Goal: Information Seeking & Learning: Learn about a topic

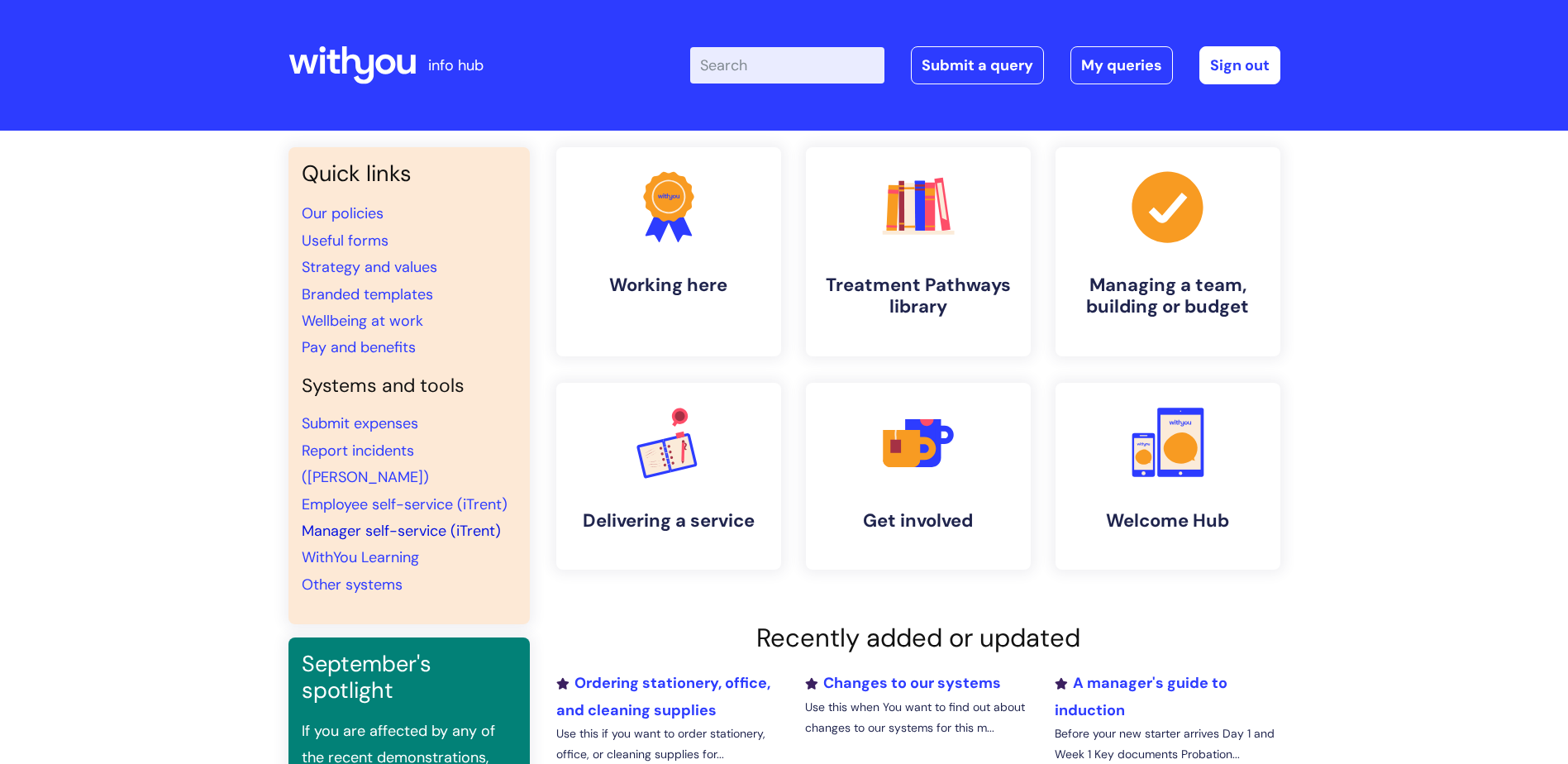
click at [433, 521] on link "Manager self-service (iTrent)" at bounding box center [401, 531] width 199 height 20
click at [859, 243] on link ".cls-1{fill:#f89b22;}.cls-1,.cls-2,.cls-3,.cls-4,.cls-5,.cls-6,.cls-7{stroke-wi…" at bounding box center [917, 251] width 228 height 213
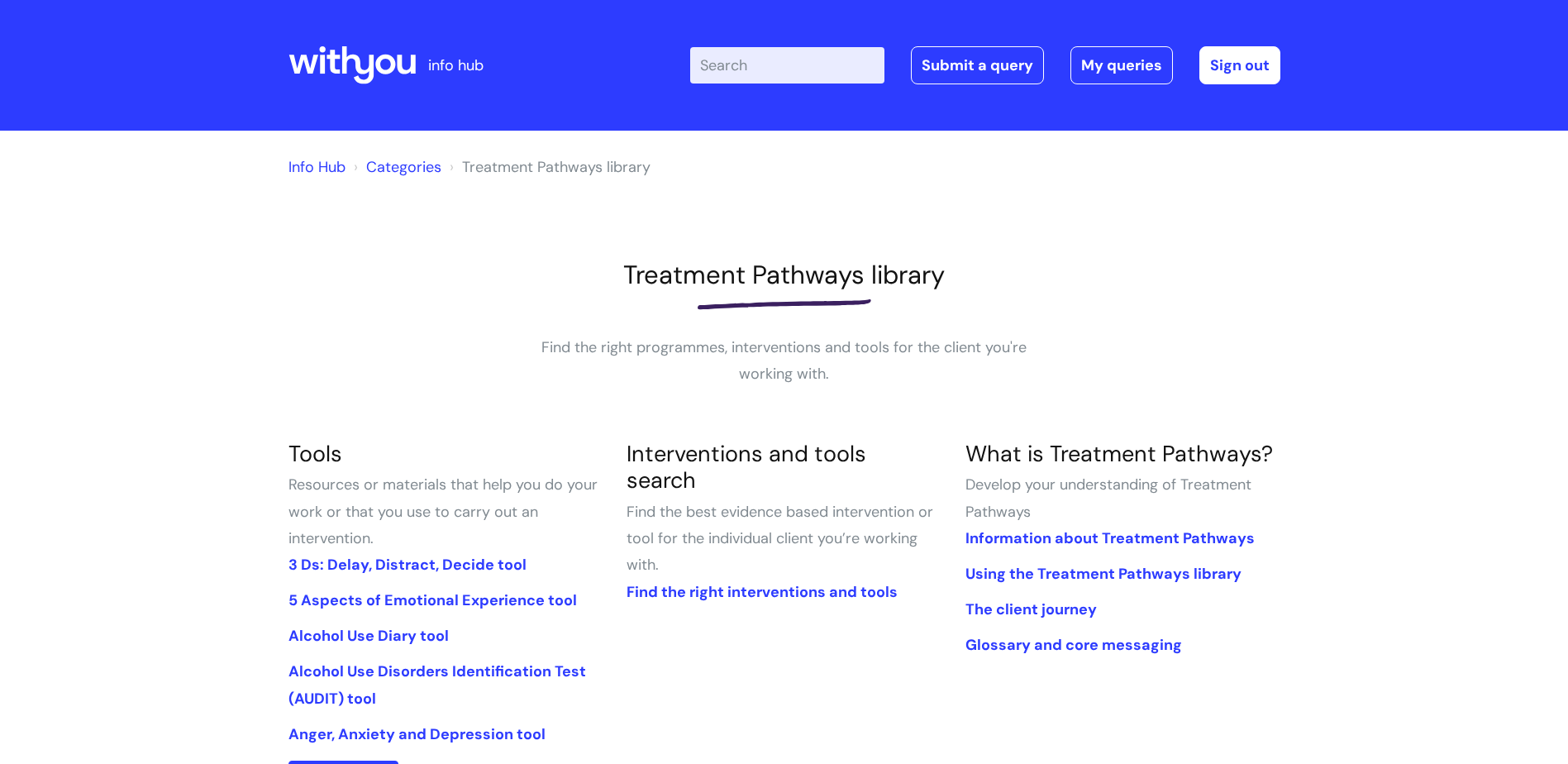
click at [775, 75] on input "Enter your search term here..." at bounding box center [787, 66] width 195 height 37
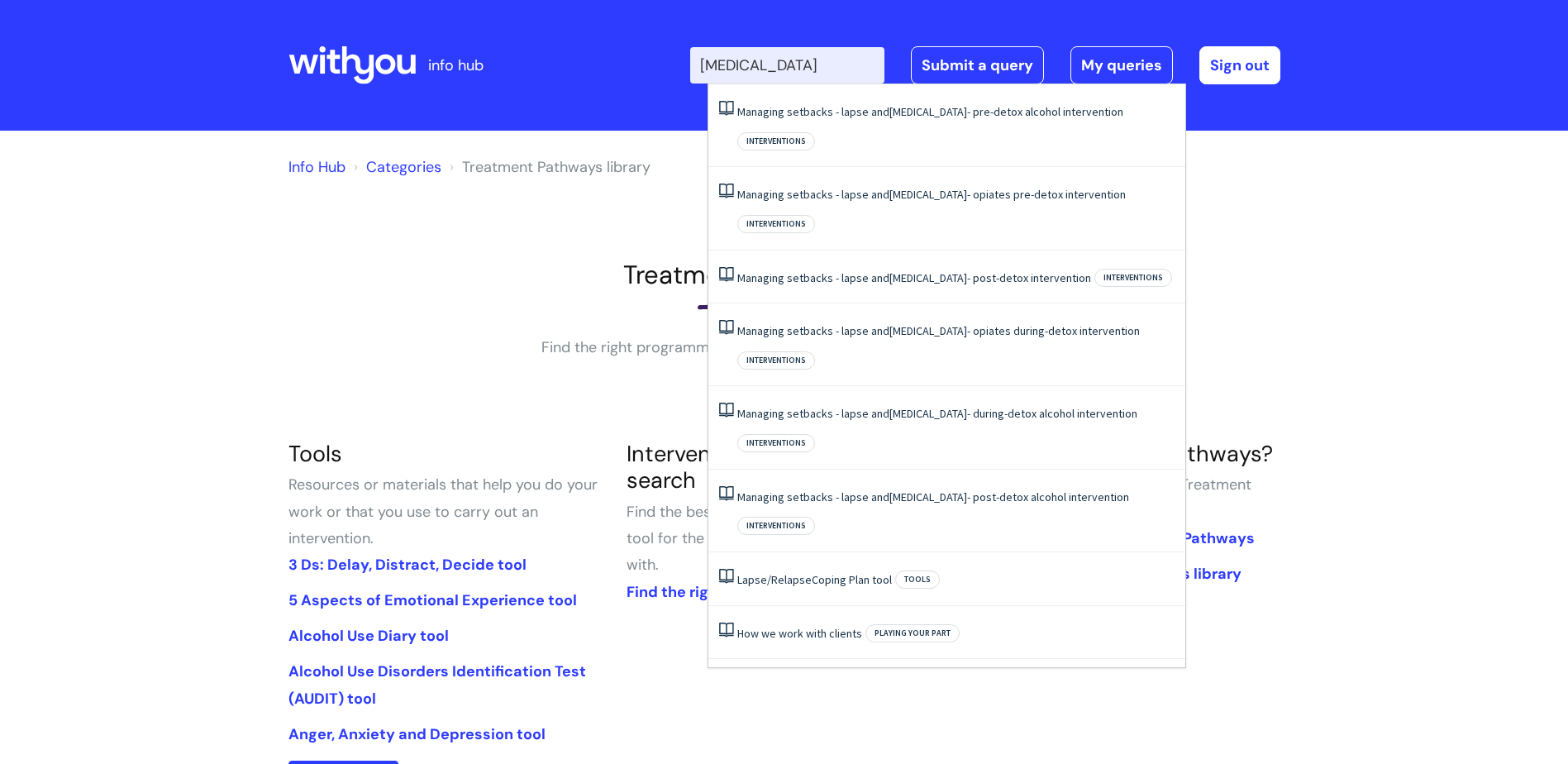
type input "relapse prevention"
click button "Search" at bounding box center [0, 0] width 0 height 0
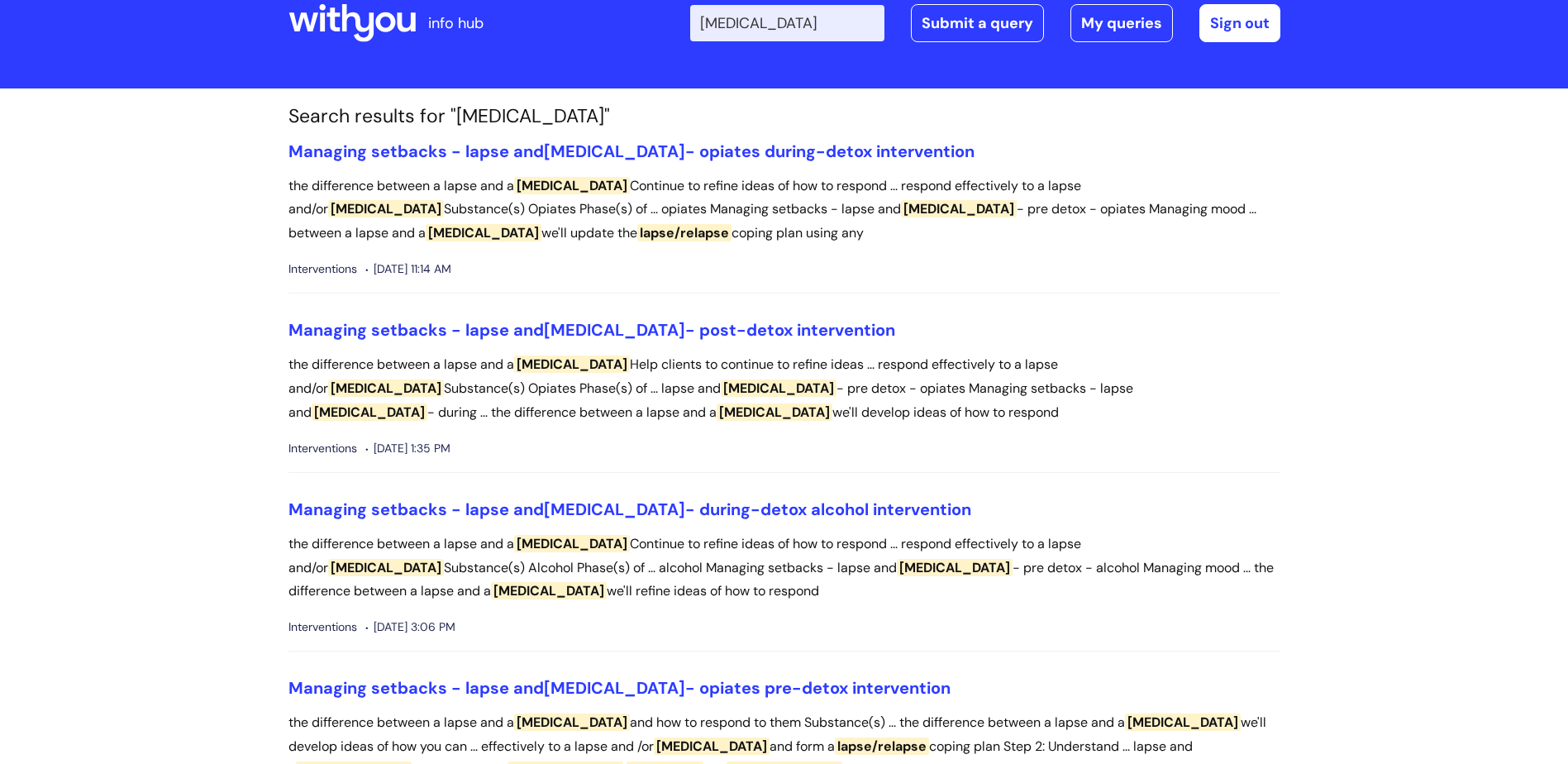
scroll to position [82, 0]
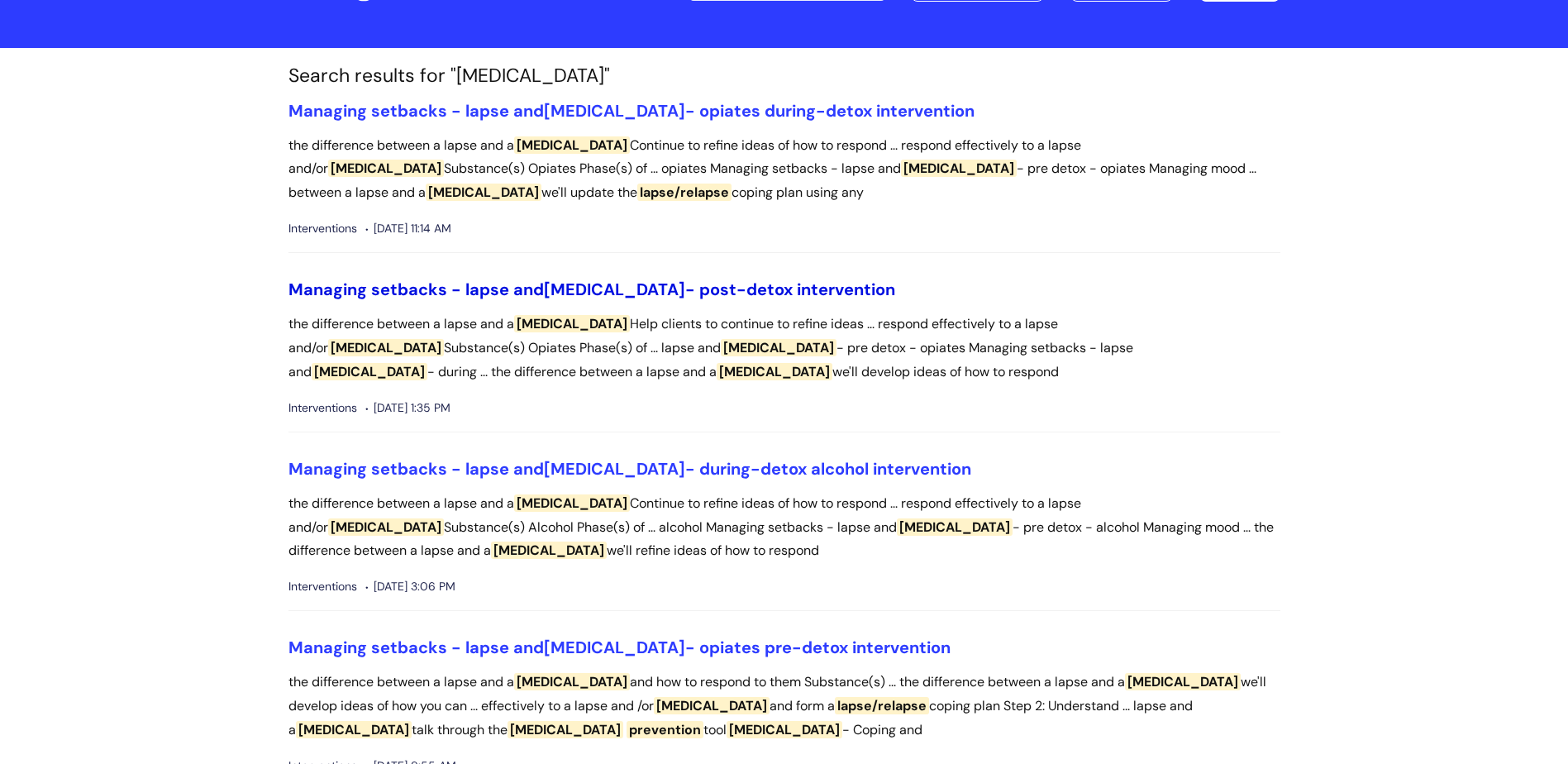
click at [777, 292] on link "Managing setbacks - lapse and relapse - post-detox intervention" at bounding box center [592, 290] width 607 height 22
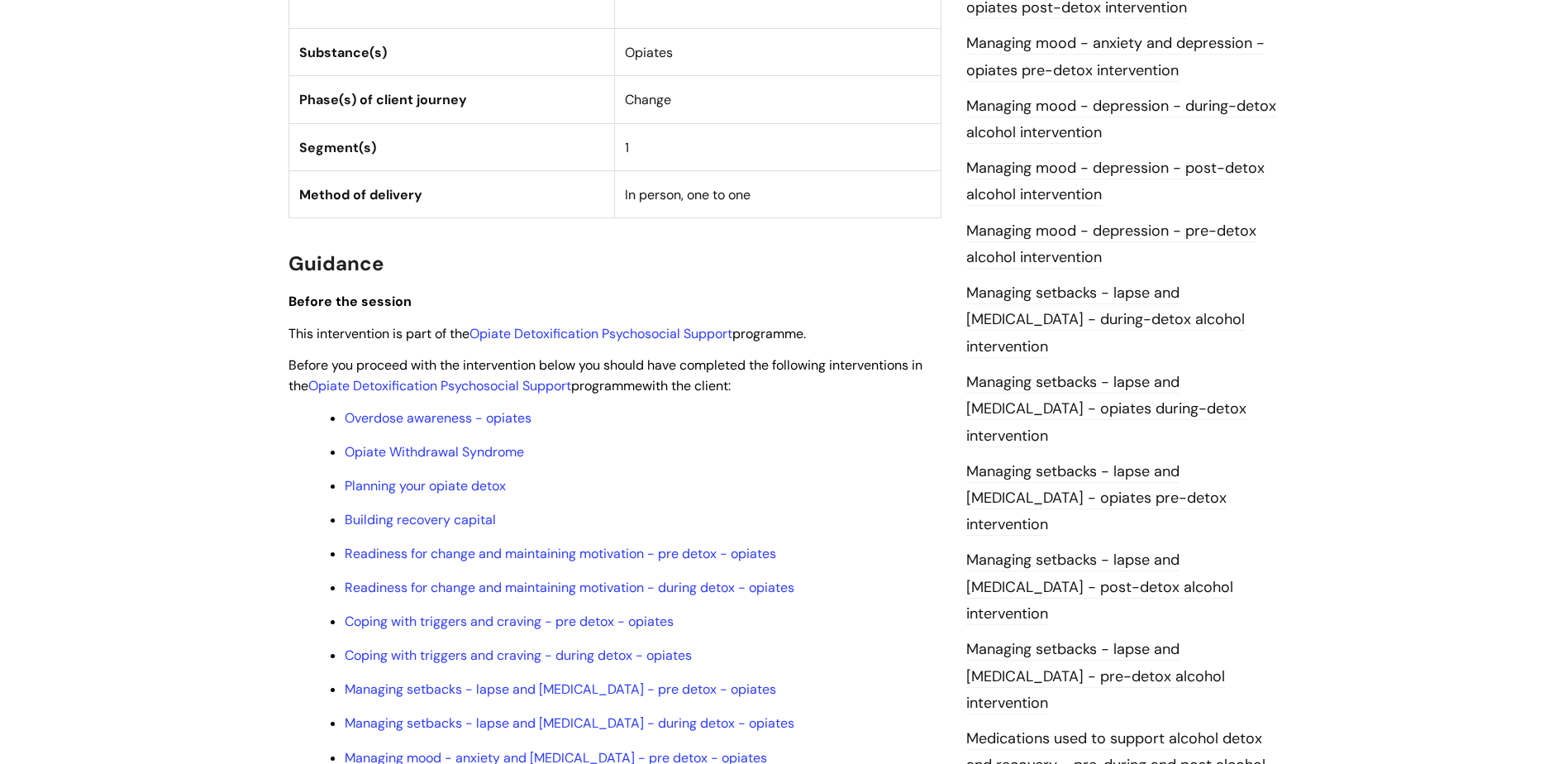
scroll to position [1240, 0]
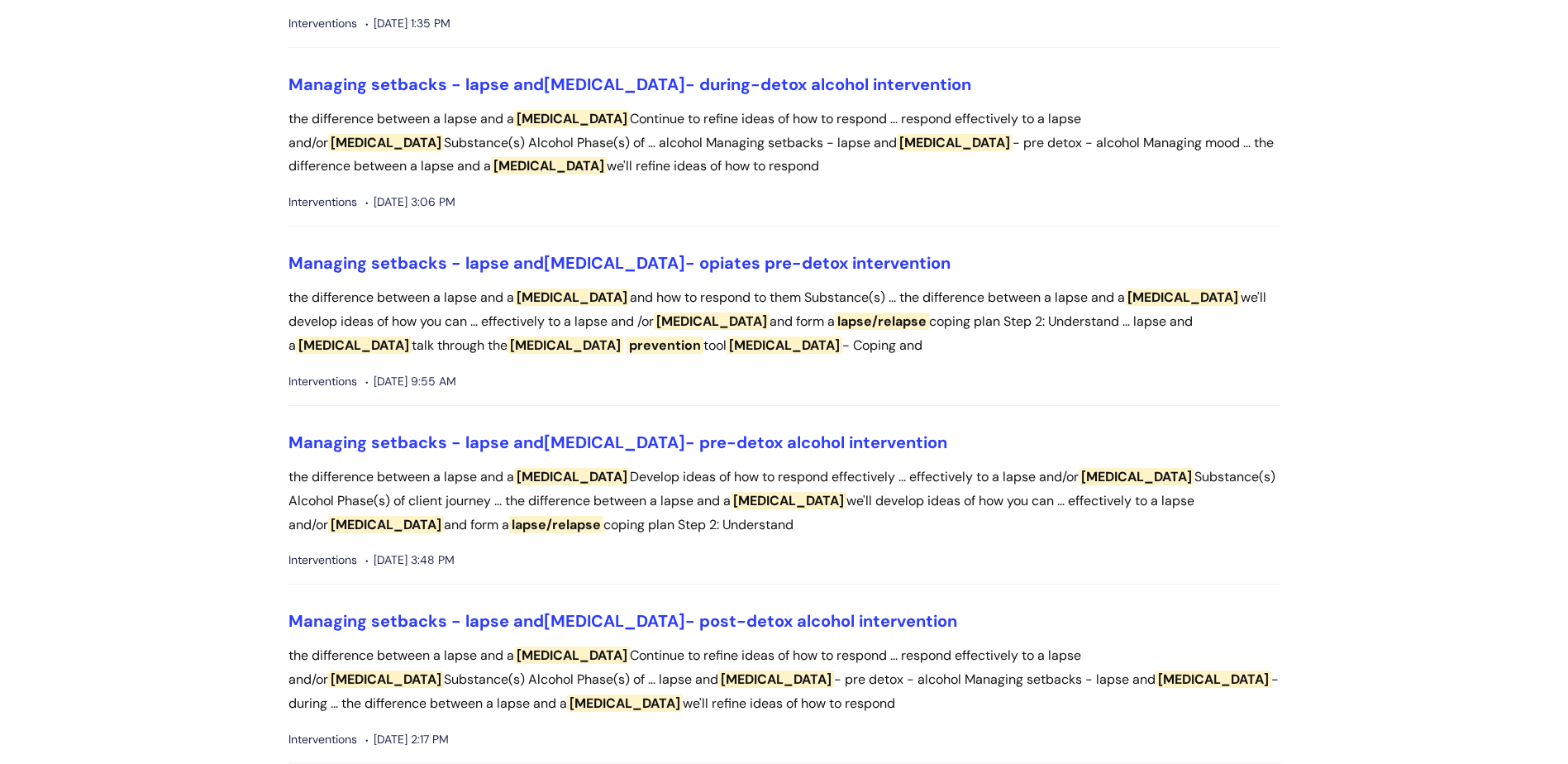
scroll to position [496, 0]
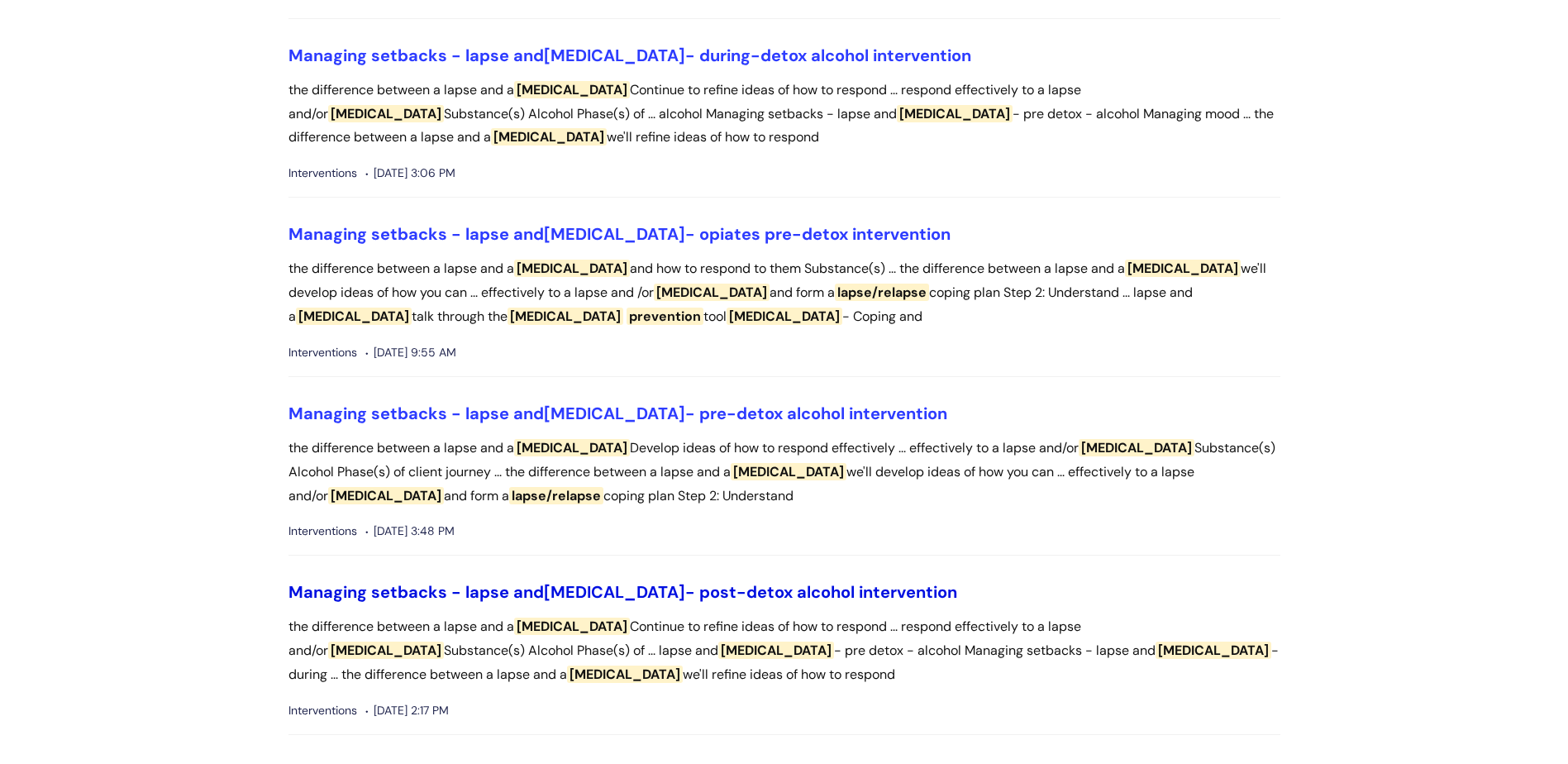
click at [736, 585] on link "Managing setbacks - lapse and [MEDICAL_DATA] - post-detox alcohol intervention" at bounding box center [623, 592] width 669 height 22
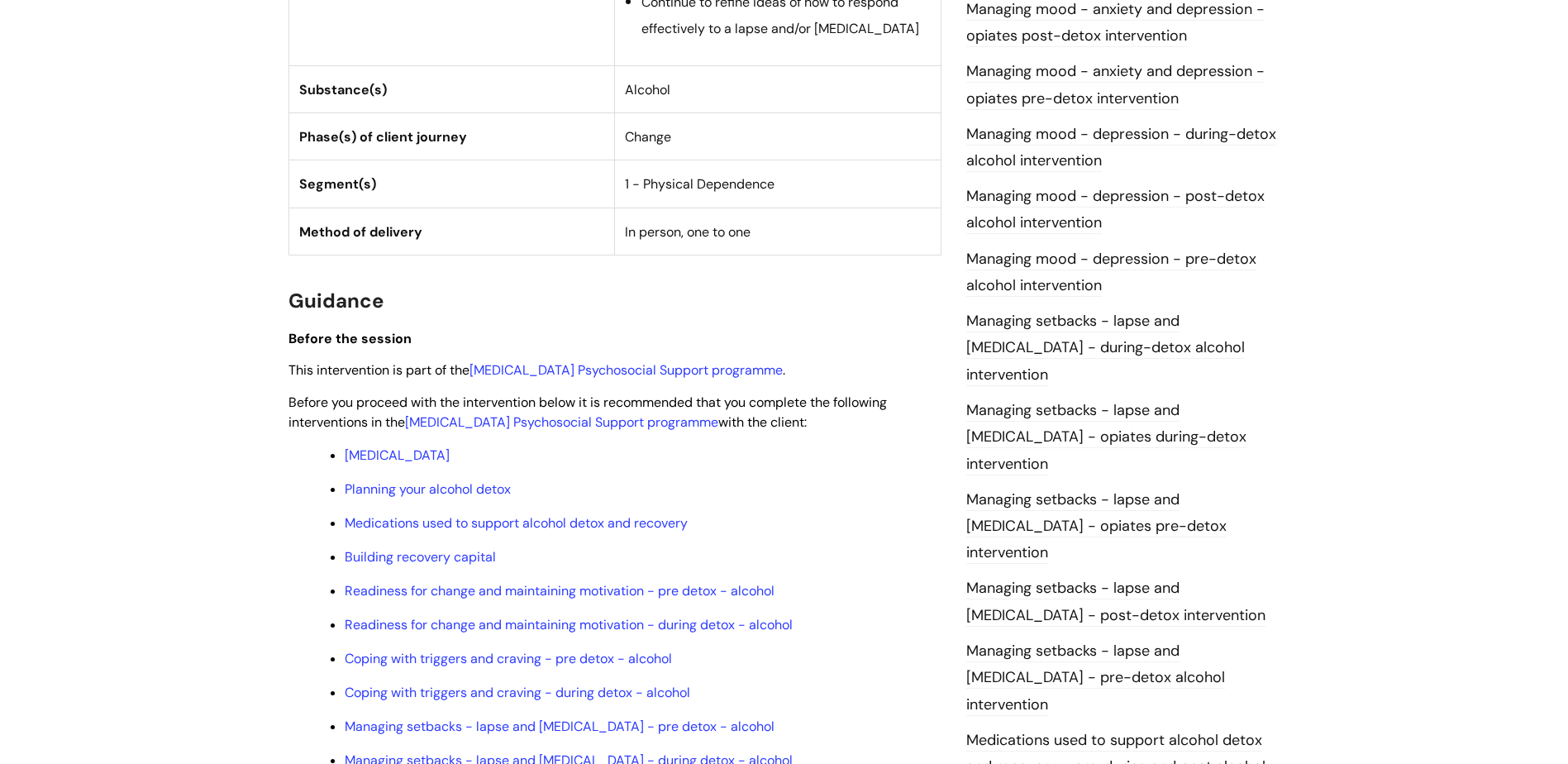
scroll to position [1158, 0]
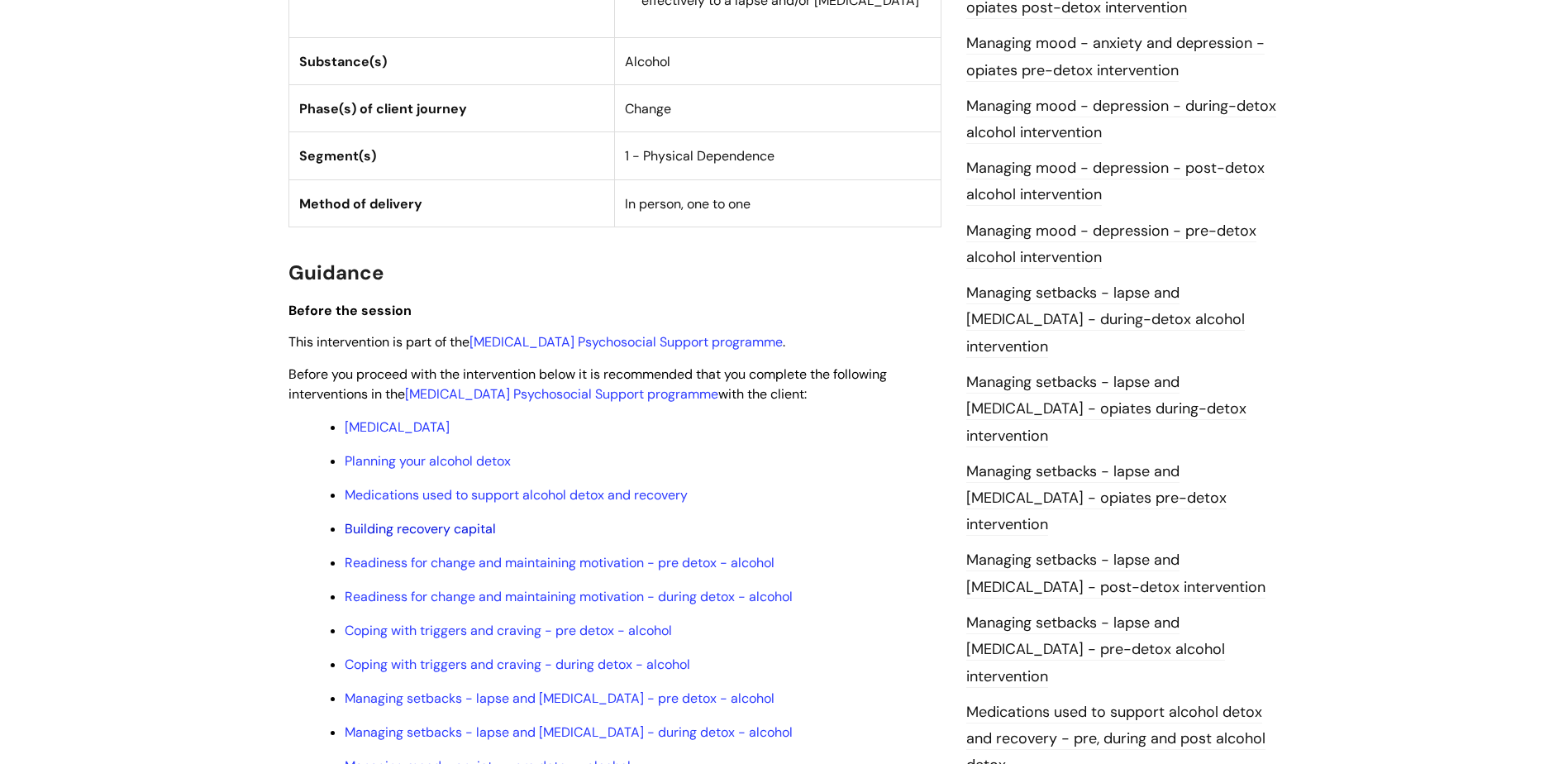
click at [401, 520] on link "Building recovery capital" at bounding box center [420, 528] width 152 height 17
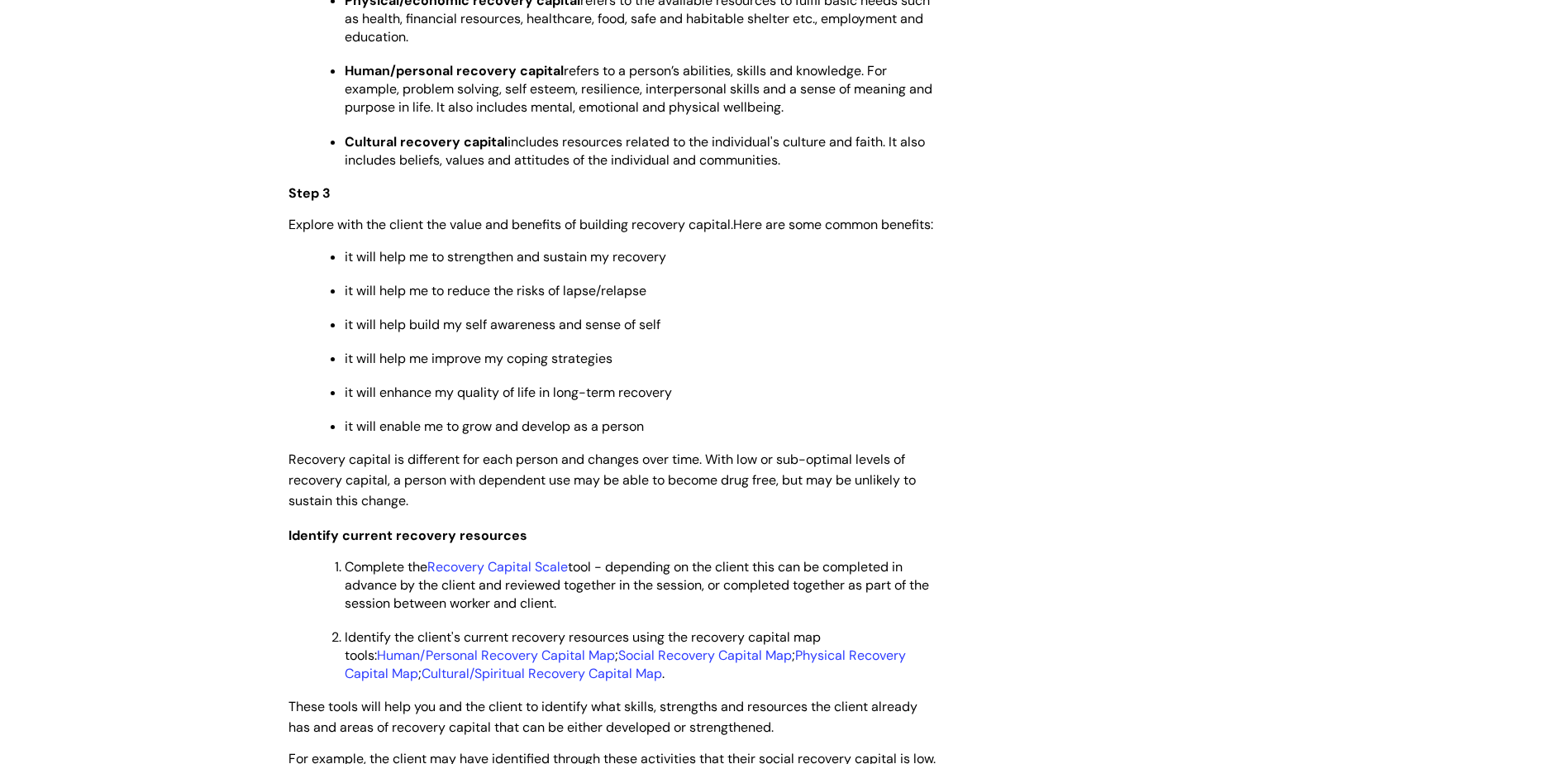
scroll to position [2563, 0]
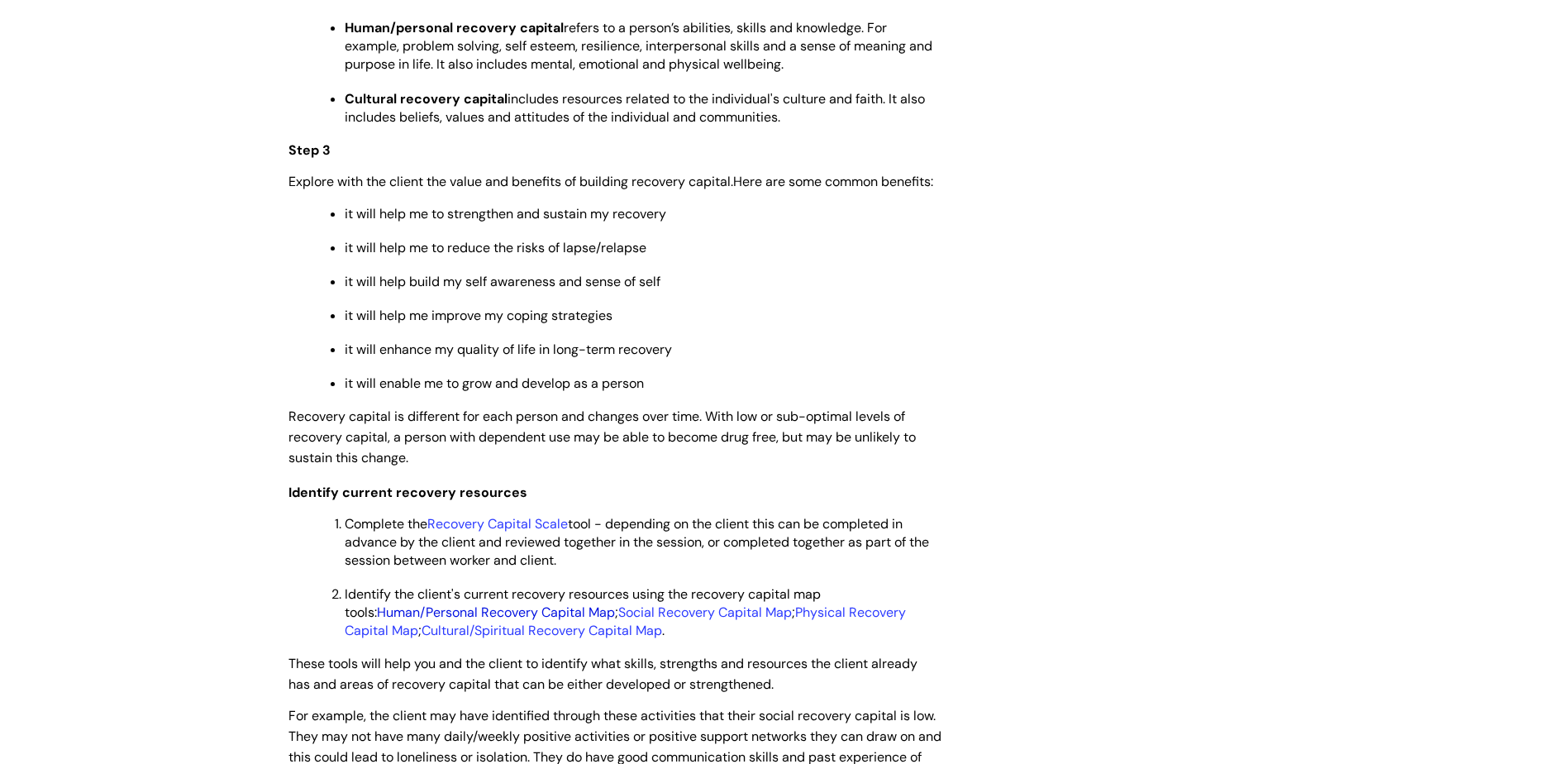
click at [529, 621] on link "Human/Personal Recovery Capital Map" at bounding box center [496, 611] width 238 height 17
click at [565, 533] on link "Recovery Capital Scale" at bounding box center [498, 524] width 141 height 17
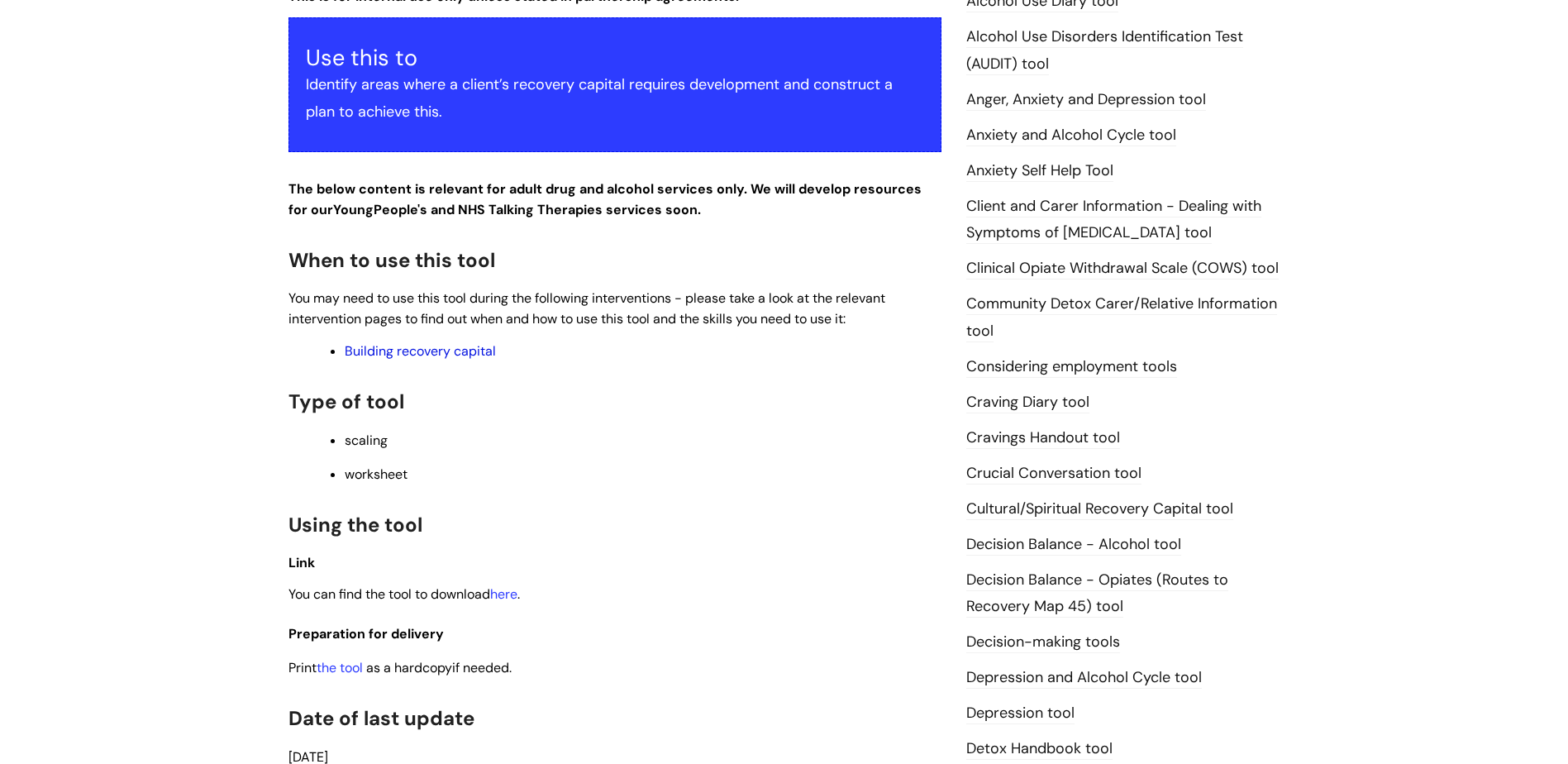
scroll to position [413, 0]
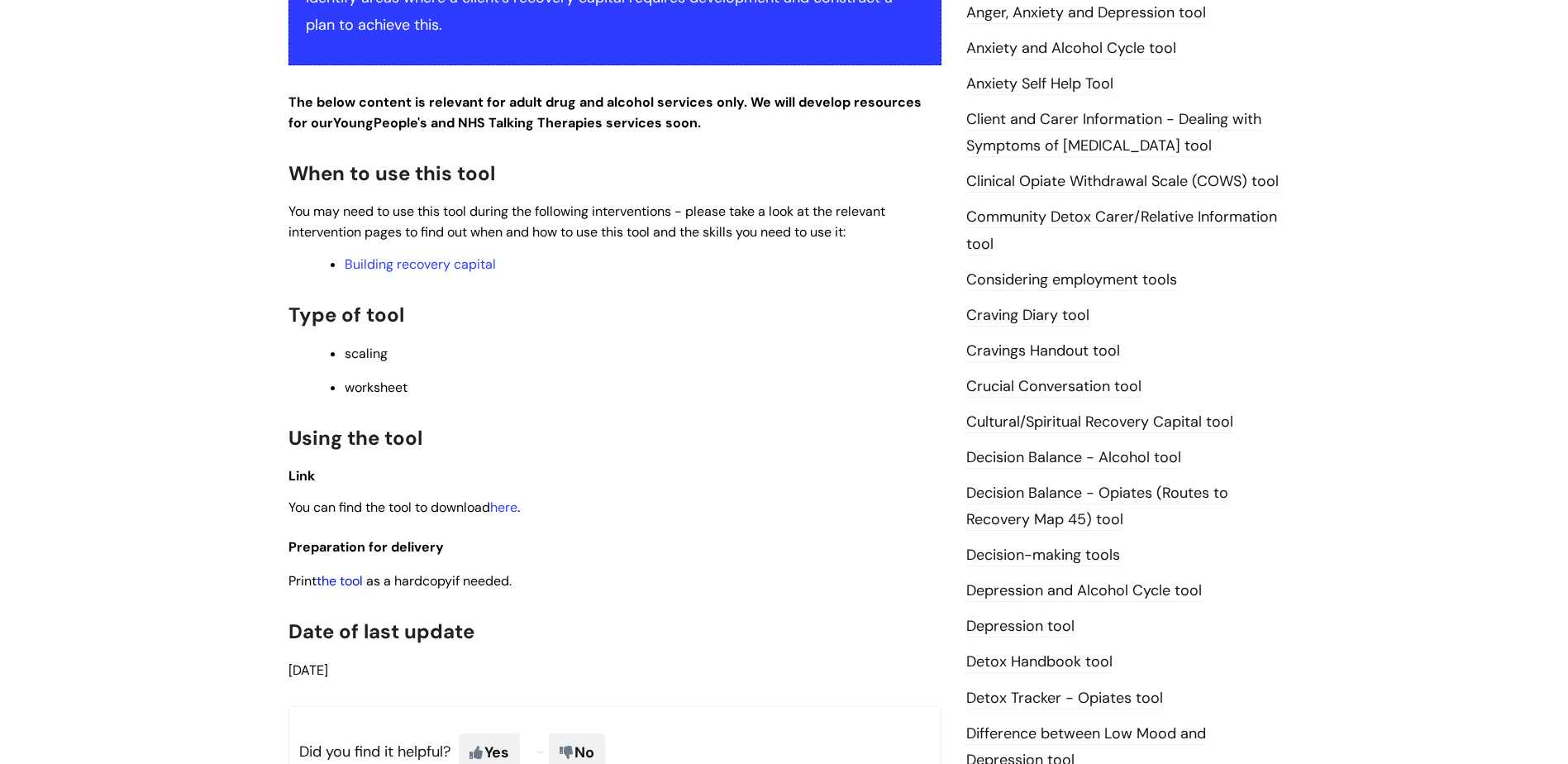
click at [355, 576] on link "the tool" at bounding box center [340, 580] width 47 height 17
